Goal: Task Accomplishment & Management: Complete application form

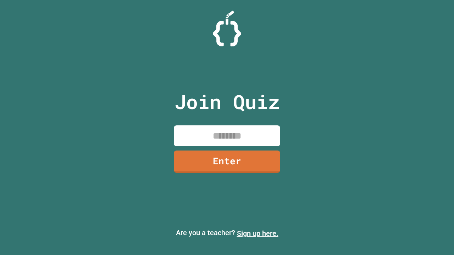
click at [257, 234] on link "Sign up here." at bounding box center [257, 233] width 41 height 9
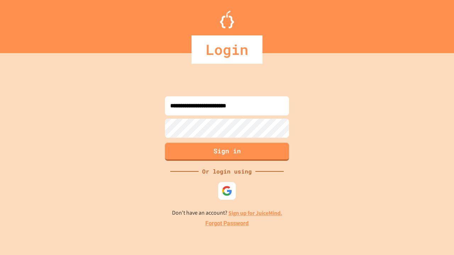
type input "**********"
